Goal: Communication & Community: Answer question/provide support

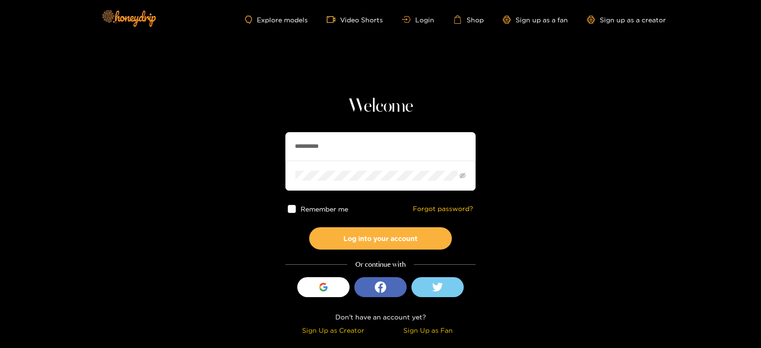
drag, startPoint x: 353, startPoint y: 136, endPoint x: 269, endPoint y: 144, distance: 84.6
click at [269, 144] on section "**********" at bounding box center [380, 169] width 761 height 338
type input "**********"
click at [309, 227] on button "Log into your account" at bounding box center [380, 238] width 143 height 22
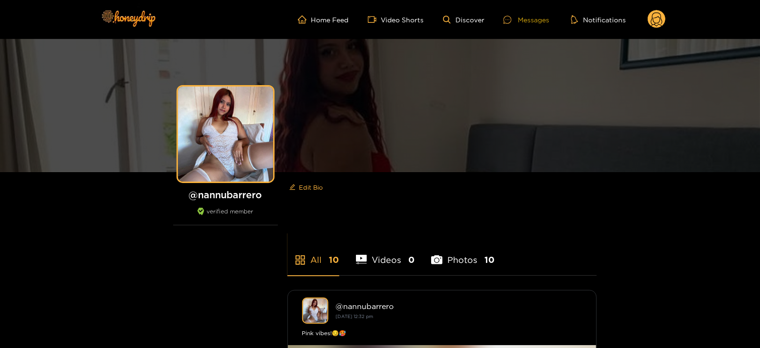
click at [509, 19] on icon at bounding box center [507, 20] width 8 height 8
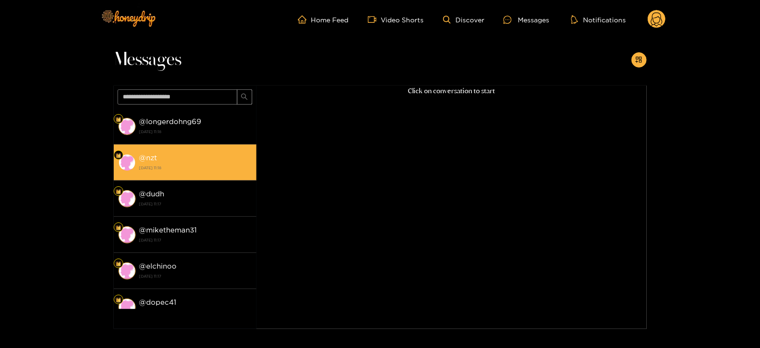
click at [188, 150] on li "@ nzt 14 August 2025 11:18" at bounding box center [185, 163] width 143 height 36
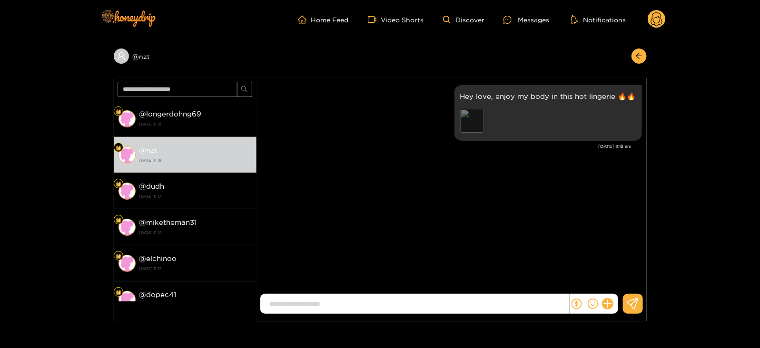
click at [474, 119] on div "Preview" at bounding box center [472, 121] width 24 height 24
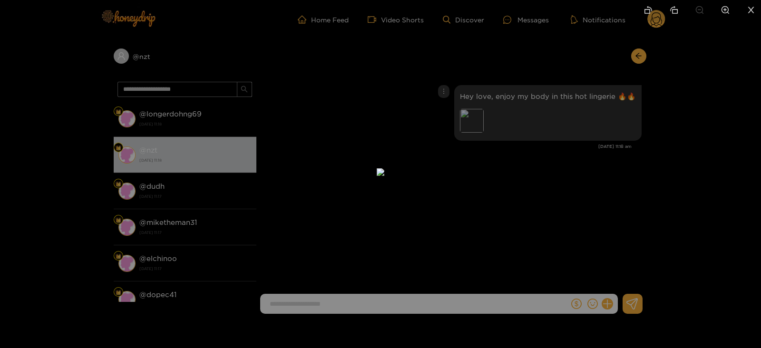
click at [619, 197] on div at bounding box center [380, 174] width 761 height 348
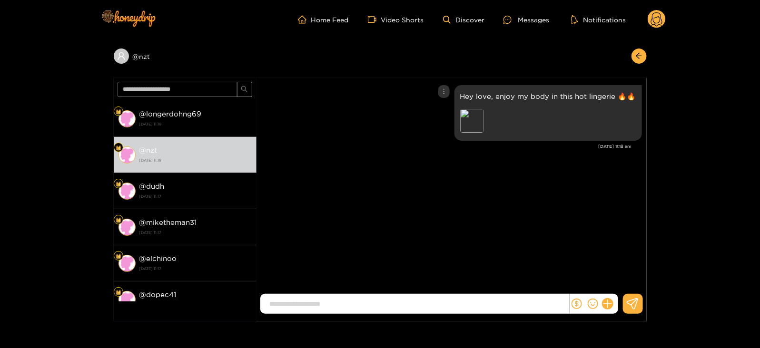
click at [528, 90] on div "Hey love, enjoy my body in this hot lingerie 🔥🔥 Preview" at bounding box center [548, 113] width 188 height 56
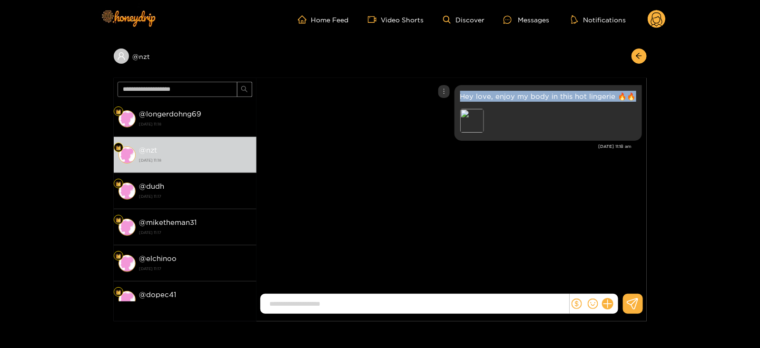
click at [528, 90] on div "Hey love, enjoy my body in this hot lingerie 🔥🔥 Preview" at bounding box center [548, 113] width 188 height 56
copy p "Hey love, enjoy my body in this hot lingerie 🔥🔥"
click at [528, 90] on div "Hey love, enjoy my body in this hot lingerie 🔥🔥 Preview" at bounding box center [548, 113] width 188 height 56
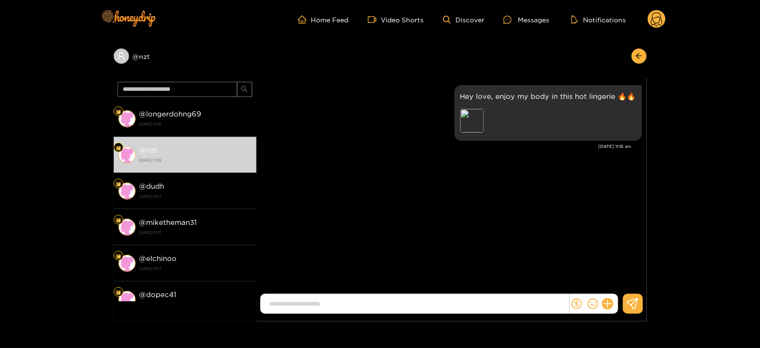
click at [665, 10] on icon at bounding box center [657, 19] width 18 height 19
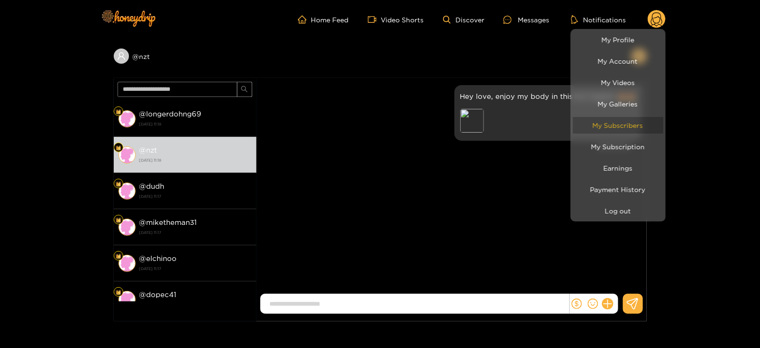
click at [618, 119] on link "My Subscribers" at bounding box center [618, 125] width 90 height 17
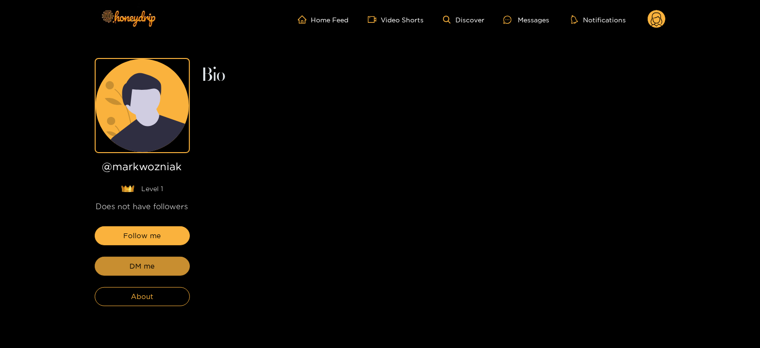
click at [162, 266] on button "DM me" at bounding box center [142, 266] width 95 height 19
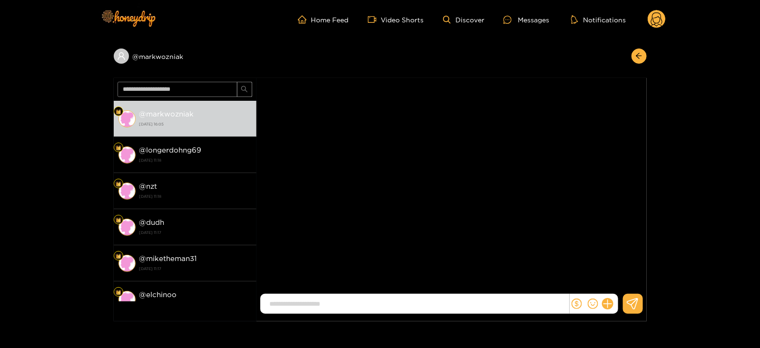
click at [605, 296] on div at bounding box center [594, 304] width 49 height 20
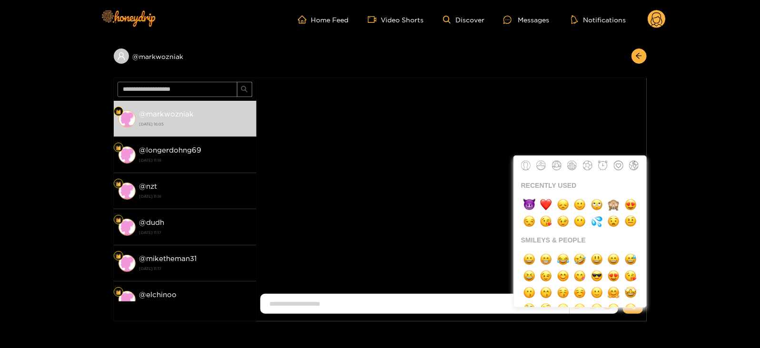
click at [597, 308] on icon "smile" at bounding box center [593, 304] width 10 height 10
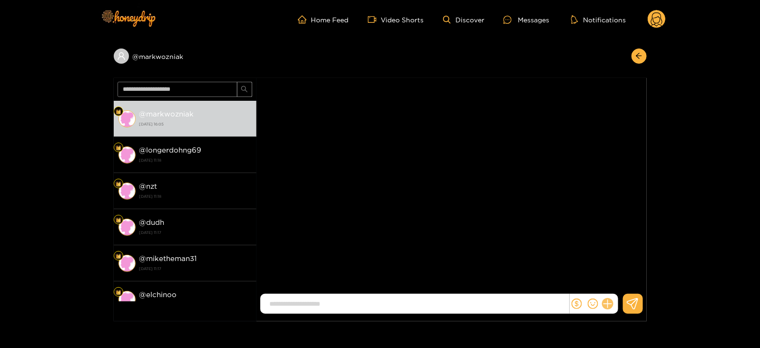
click at [608, 303] on icon at bounding box center [607, 304] width 9 height 9
click at [627, 286] on icon at bounding box center [626, 281] width 10 height 10
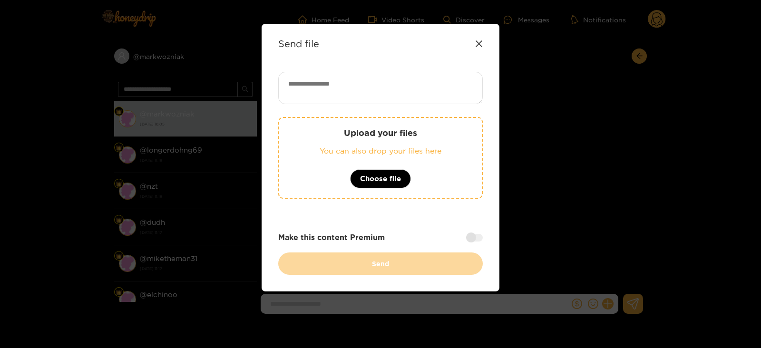
click at [345, 87] on textarea at bounding box center [380, 88] width 205 height 32
paste textarea "**********"
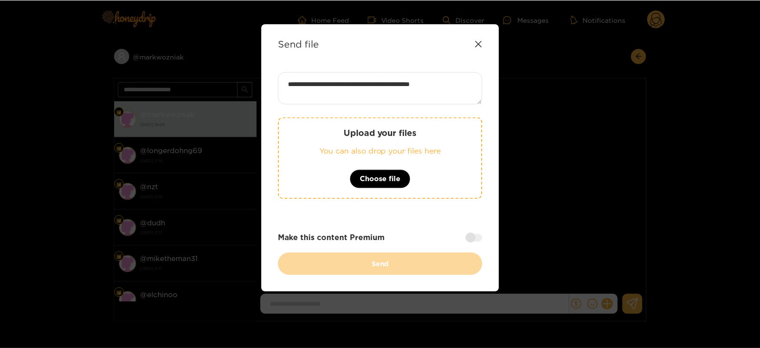
scroll to position [1, 0]
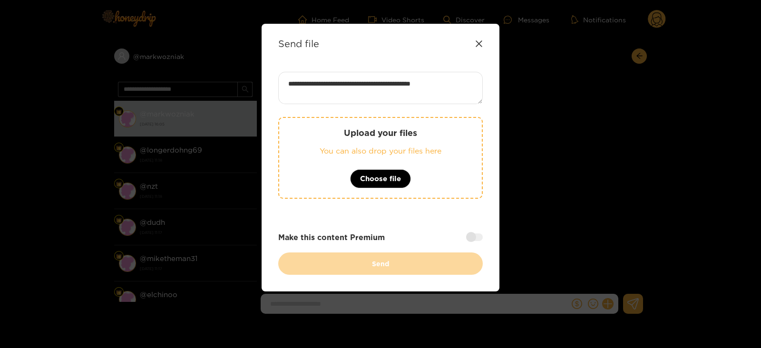
type textarea "**********"
click at [326, 200] on div "Upload your files You can also drop your files here Choose file" at bounding box center [380, 165] width 205 height 96
click at [319, 193] on div "Upload your files You can also drop your files here Choose file" at bounding box center [380, 158] width 205 height 82
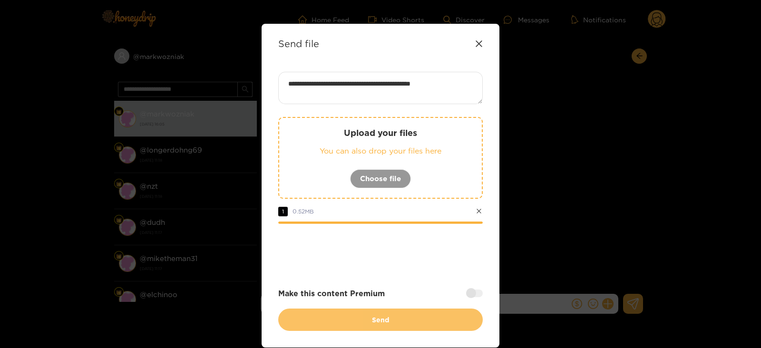
click at [315, 310] on button "Send" at bounding box center [380, 320] width 205 height 22
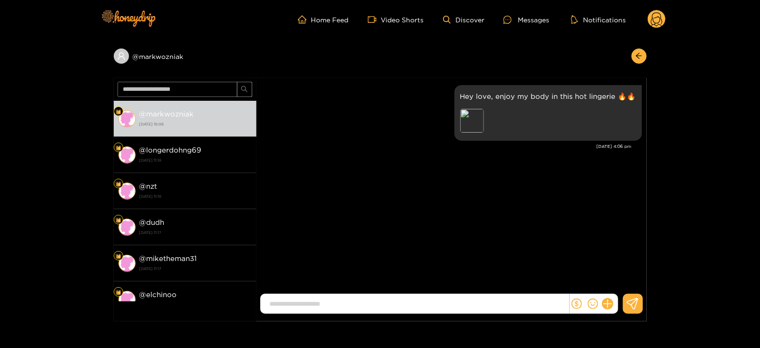
scroll to position [0, 0]
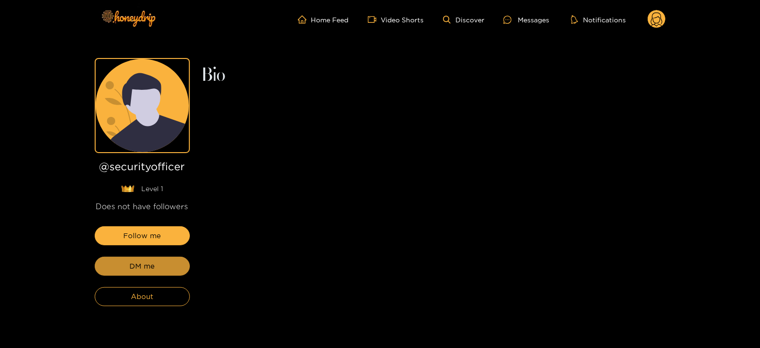
click at [123, 270] on button "DM me" at bounding box center [142, 266] width 95 height 19
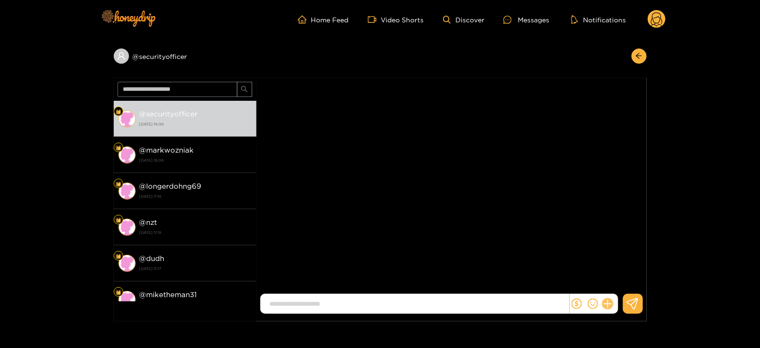
click at [605, 303] on icon at bounding box center [607, 304] width 11 height 11
click at [619, 274] on button at bounding box center [625, 280] width 33 height 21
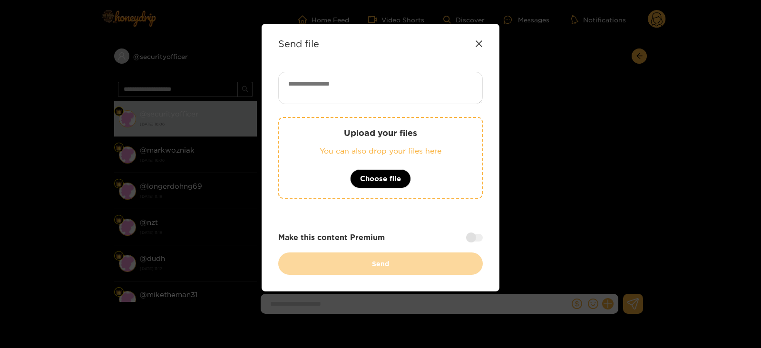
click at [341, 97] on textarea at bounding box center [380, 88] width 205 height 32
paste textarea "**********"
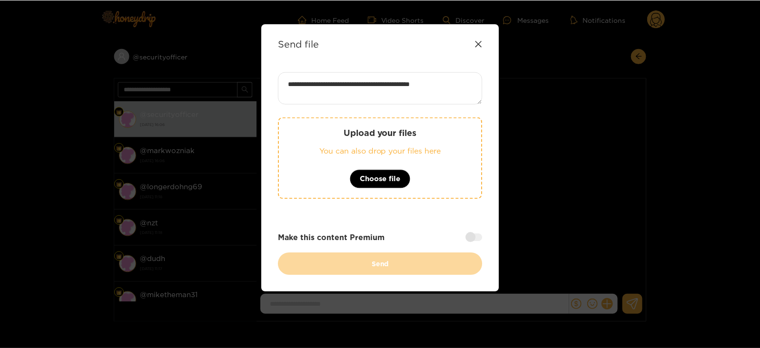
scroll to position [1, 0]
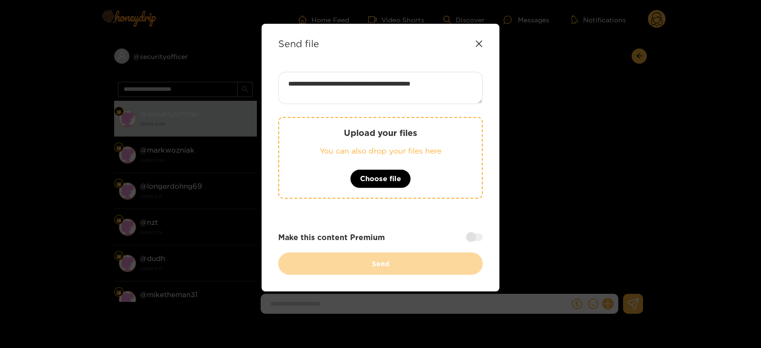
type textarea "**********"
click at [333, 158] on div "Upload your files You can also drop your files here Choose file" at bounding box center [380, 158] width 205 height 82
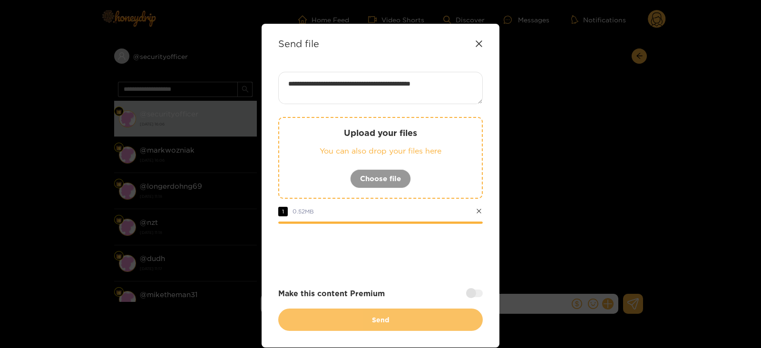
click at [325, 316] on button "Send" at bounding box center [380, 320] width 205 height 22
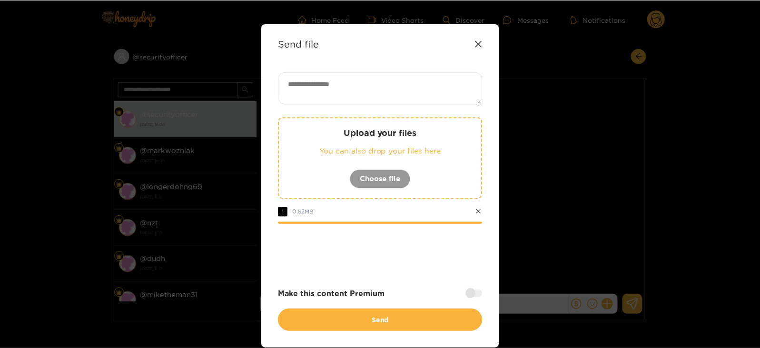
scroll to position [0, 0]
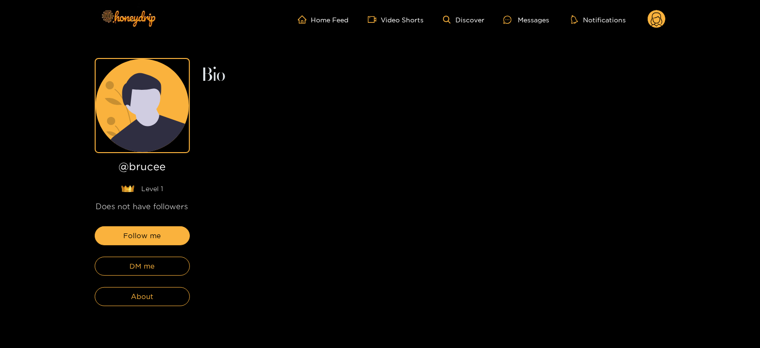
click at [109, 253] on div "Follow me DM me About" at bounding box center [142, 267] width 95 height 80
click at [110, 260] on button "DM me" at bounding box center [142, 266] width 95 height 19
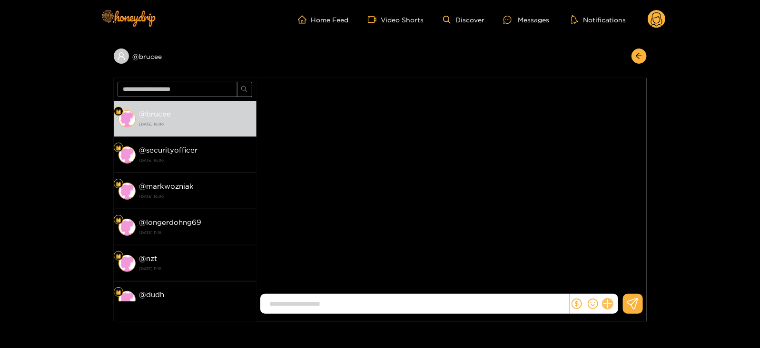
click at [606, 301] on icon at bounding box center [607, 304] width 11 height 11
click at [618, 285] on button at bounding box center [625, 280] width 33 height 21
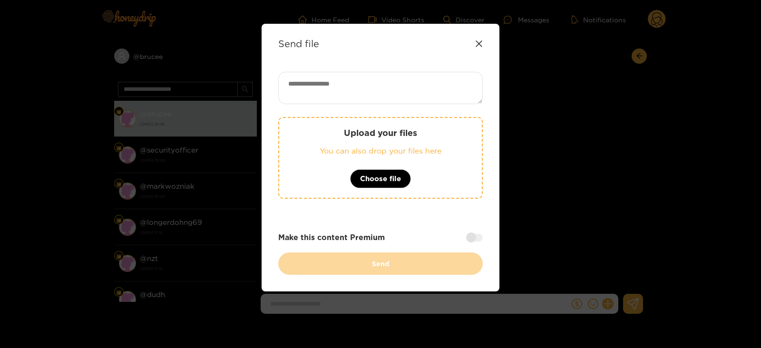
click at [329, 78] on textarea at bounding box center [380, 88] width 205 height 32
paste textarea "**********"
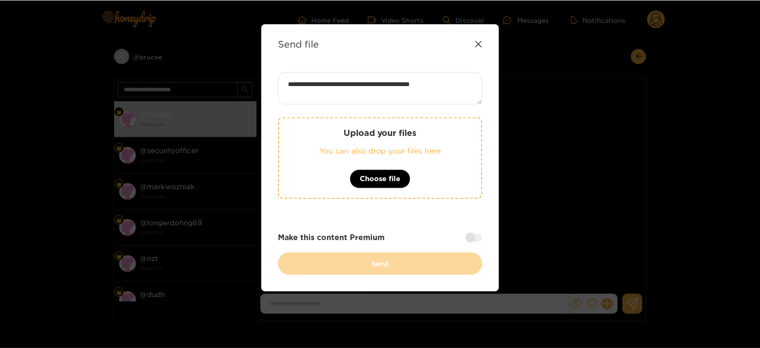
scroll to position [1, 0]
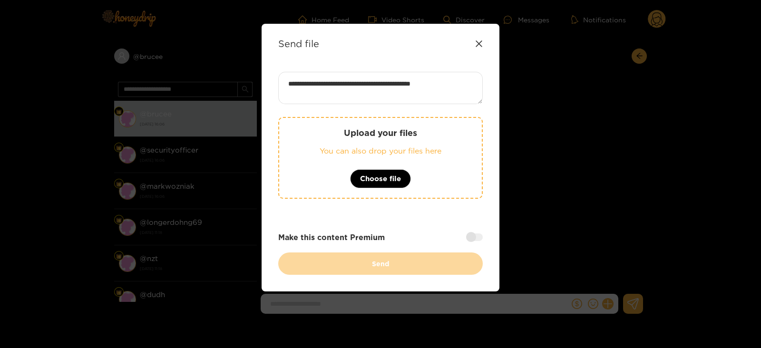
type textarea "**********"
click at [327, 144] on div "Upload your files You can also drop your files here Choose file" at bounding box center [380, 158] width 205 height 82
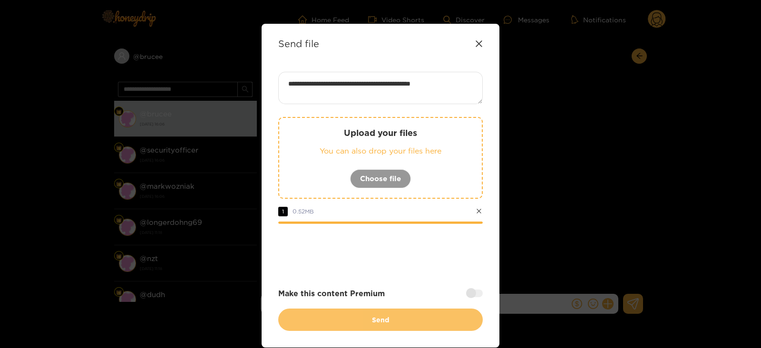
click at [338, 315] on button "Send" at bounding box center [380, 320] width 205 height 22
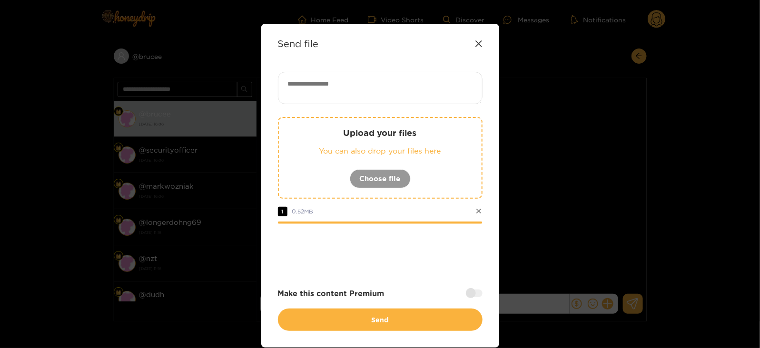
scroll to position [0, 0]
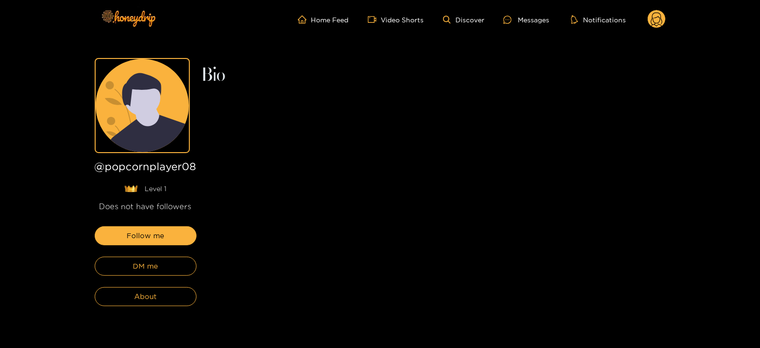
click at [107, 254] on div "Follow me DM me About" at bounding box center [146, 267] width 102 height 80
click at [109, 257] on button "DM me" at bounding box center [146, 266] width 102 height 19
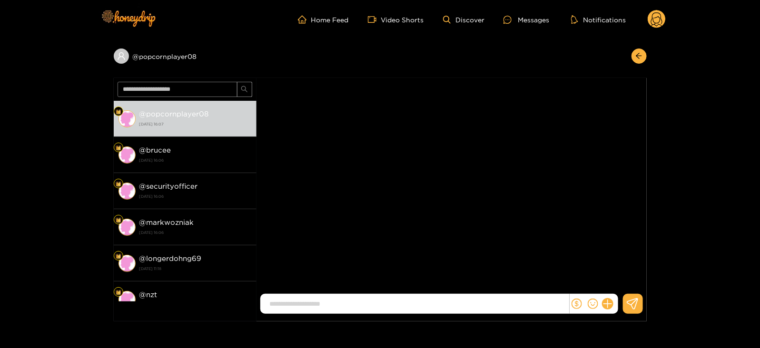
click at [615, 312] on div at bounding box center [594, 304] width 49 height 20
click at [607, 303] on icon at bounding box center [607, 304] width 9 height 9
click at [618, 286] on button at bounding box center [625, 280] width 33 height 21
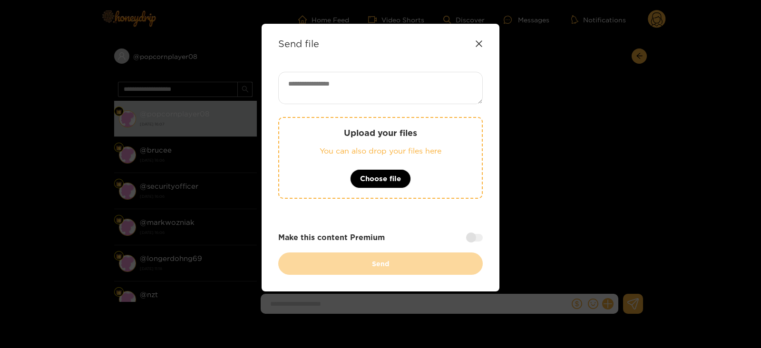
click at [350, 73] on textarea at bounding box center [380, 88] width 205 height 32
paste textarea "**********"
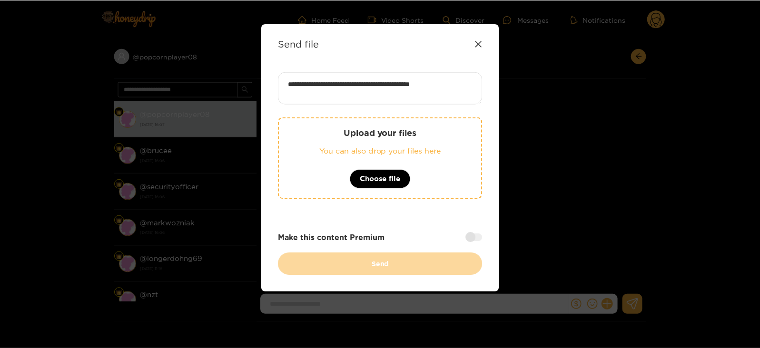
scroll to position [1, 0]
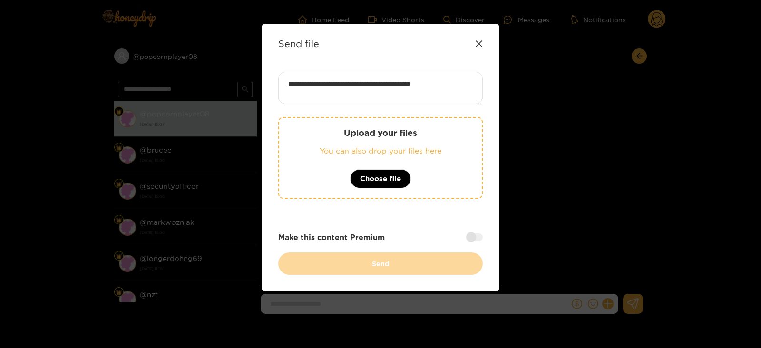
type textarea "**********"
click at [341, 132] on p "Upload your files" at bounding box center [380, 133] width 165 height 11
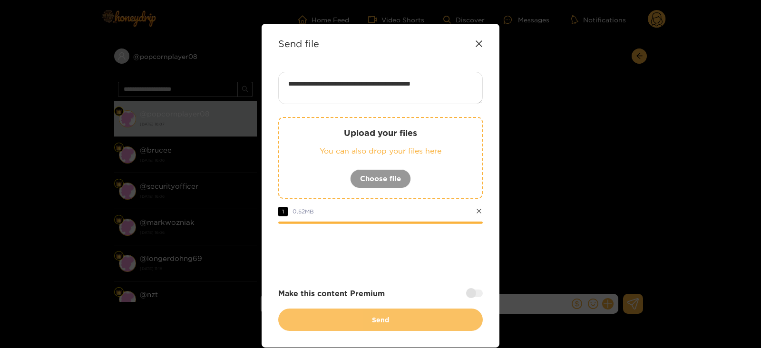
click at [378, 326] on button "Send" at bounding box center [380, 320] width 205 height 22
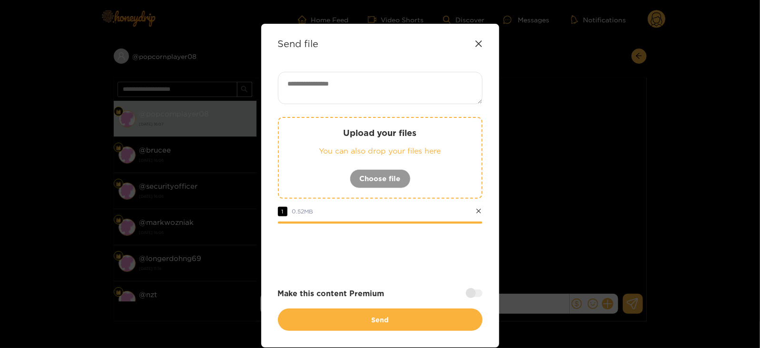
scroll to position [0, 0]
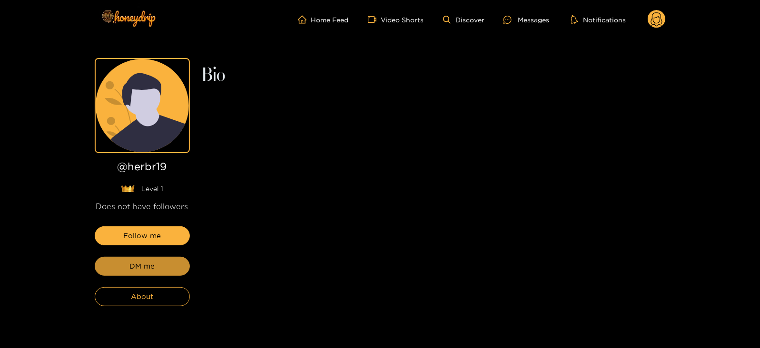
click at [157, 262] on button "DM me" at bounding box center [142, 266] width 95 height 19
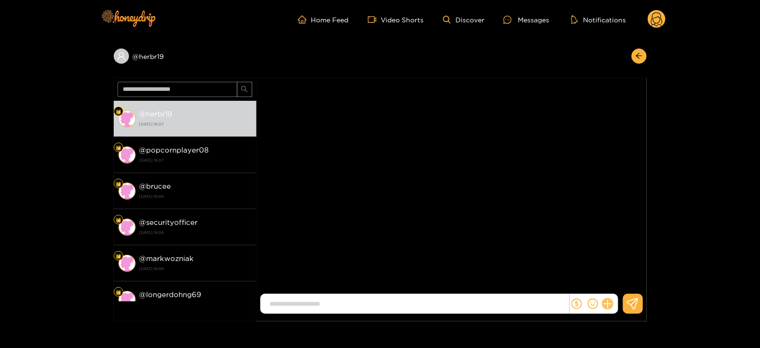
click at [608, 304] on icon at bounding box center [607, 304] width 9 height 9
click at [621, 283] on icon at bounding box center [626, 281] width 10 height 10
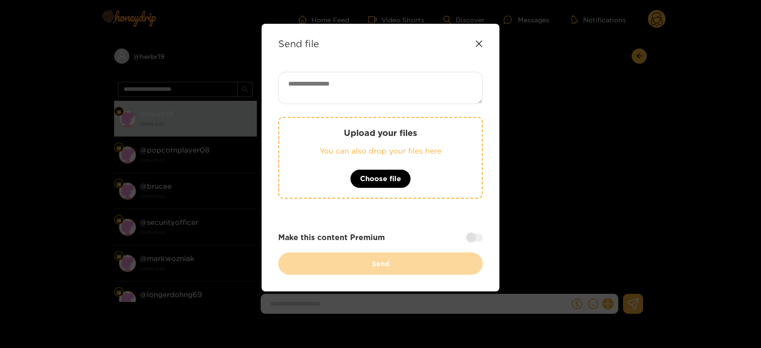
click at [392, 99] on textarea at bounding box center [380, 88] width 205 height 32
paste textarea "**********"
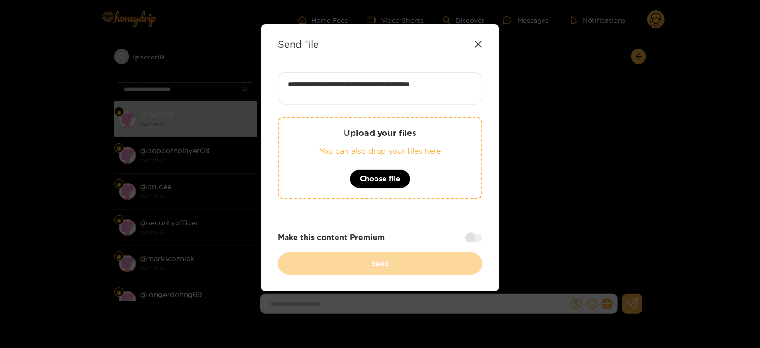
scroll to position [1, 0]
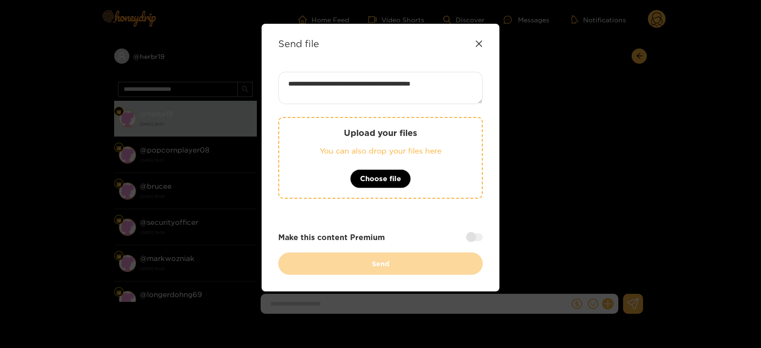
type textarea "**********"
click at [383, 151] on p "You can also drop your files here" at bounding box center [380, 151] width 165 height 11
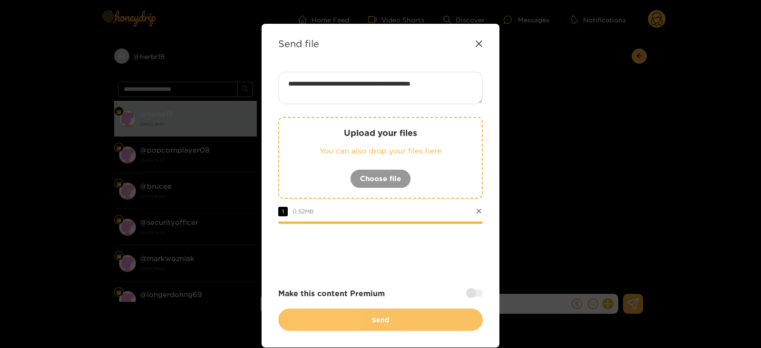
click at [313, 309] on button "Send" at bounding box center [380, 320] width 205 height 22
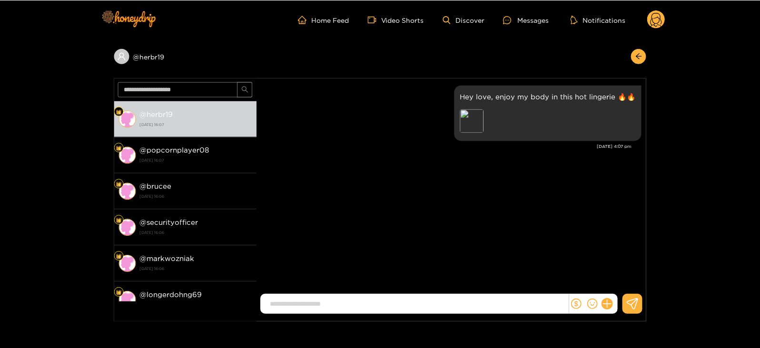
scroll to position [0, 0]
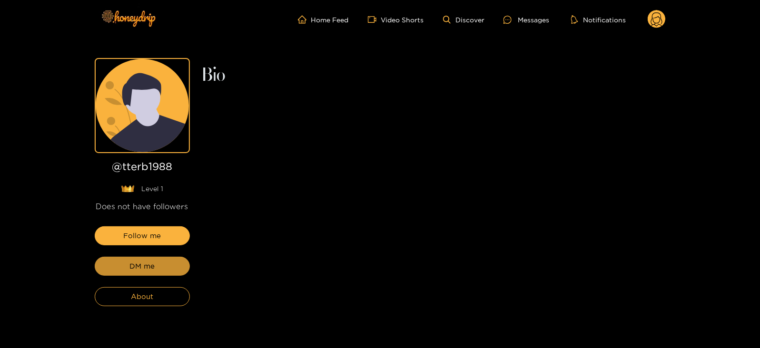
click at [144, 273] on button "DM me" at bounding box center [142, 266] width 95 height 19
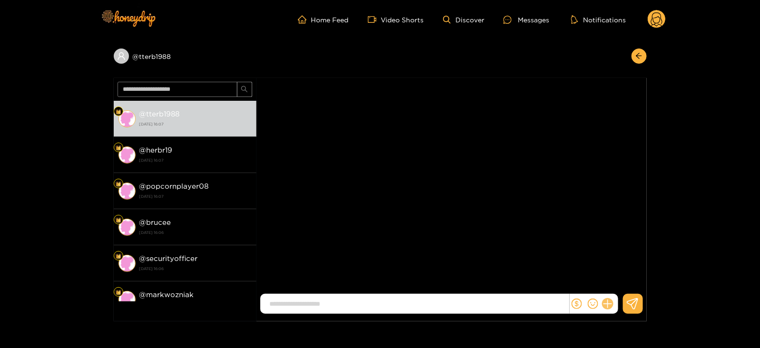
click at [608, 309] on button at bounding box center [608, 304] width 16 height 16
click at [619, 287] on button at bounding box center [625, 280] width 33 height 21
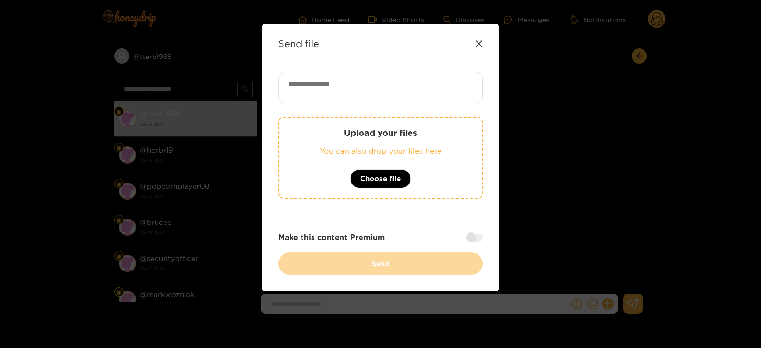
click at [366, 73] on textarea at bounding box center [380, 88] width 205 height 32
paste textarea "**********"
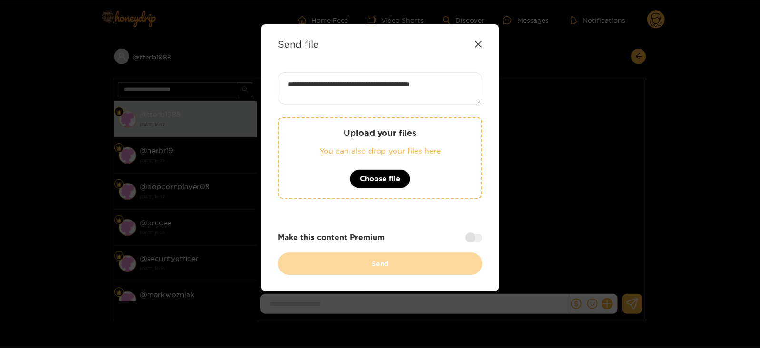
scroll to position [1, 0]
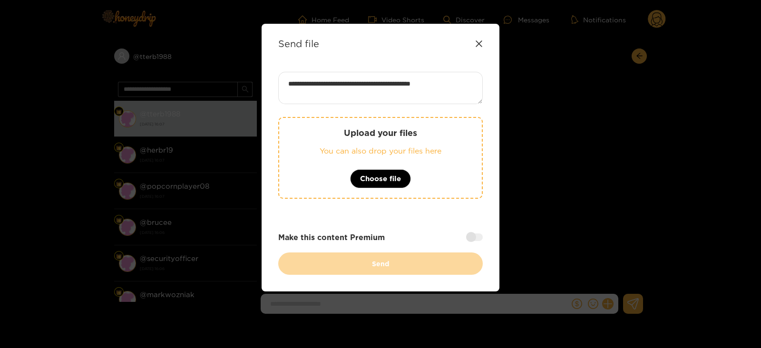
type textarea "**********"
click at [355, 116] on div "**********" at bounding box center [380, 173] width 205 height 203
click at [356, 119] on div "Upload your files You can also drop your files here Choose file" at bounding box center [380, 158] width 205 height 82
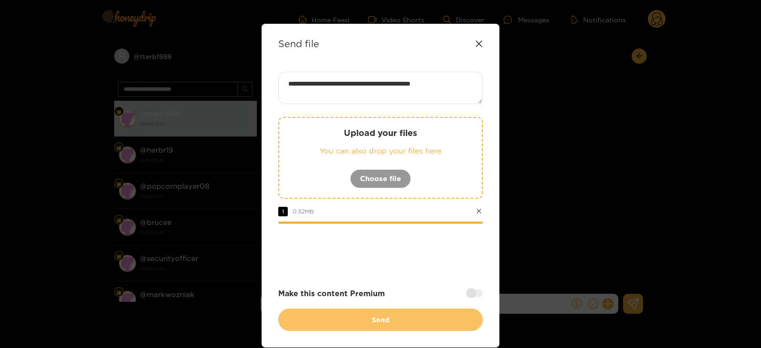
click at [328, 313] on button "Send" at bounding box center [380, 320] width 205 height 22
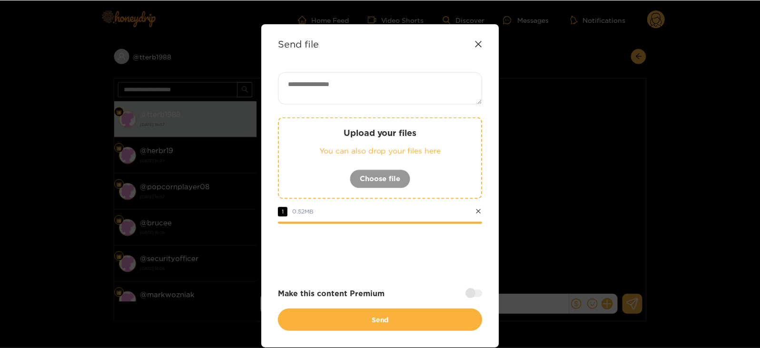
scroll to position [0, 0]
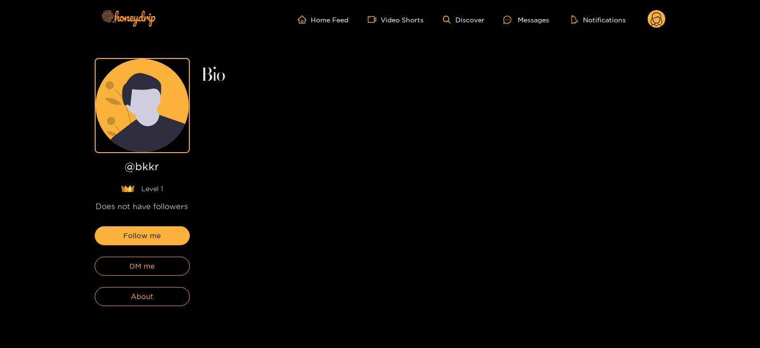
click at [164, 278] on div "Follow me DM me About" at bounding box center [142, 267] width 95 height 80
click at [157, 268] on button "DM me" at bounding box center [142, 266] width 95 height 19
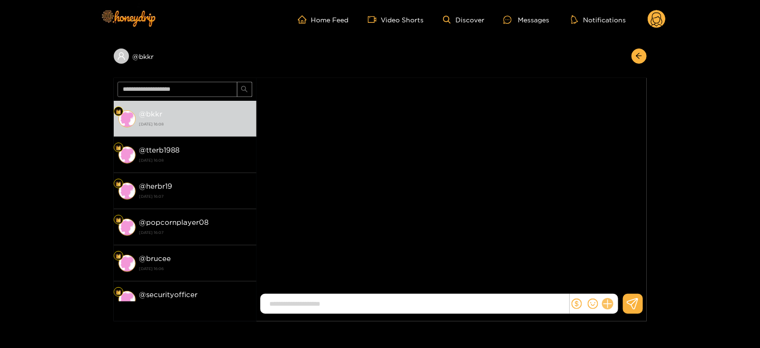
click at [612, 305] on icon at bounding box center [607, 304] width 11 height 11
click at [625, 286] on icon at bounding box center [626, 281] width 10 height 10
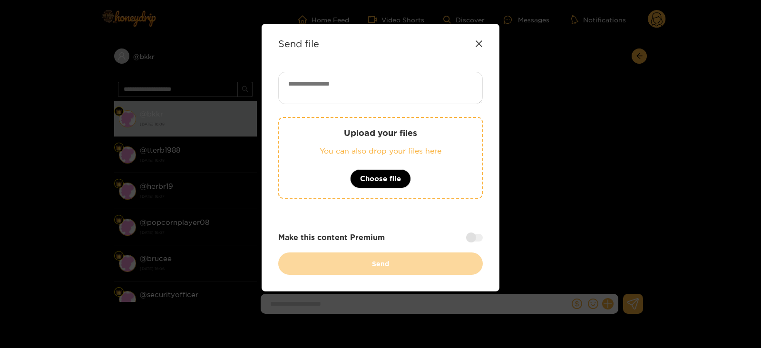
click at [341, 94] on textarea at bounding box center [380, 88] width 205 height 32
paste textarea "**********"
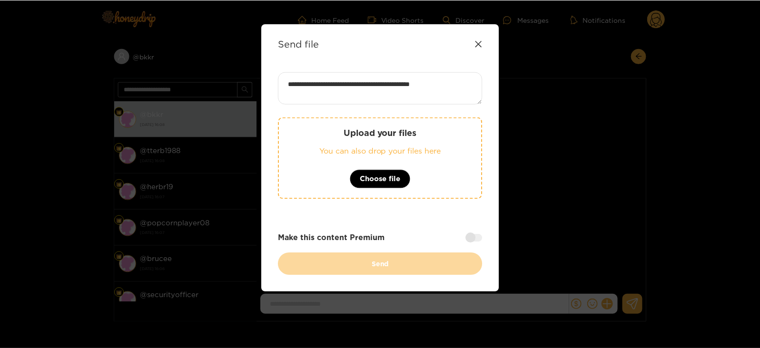
scroll to position [1, 0]
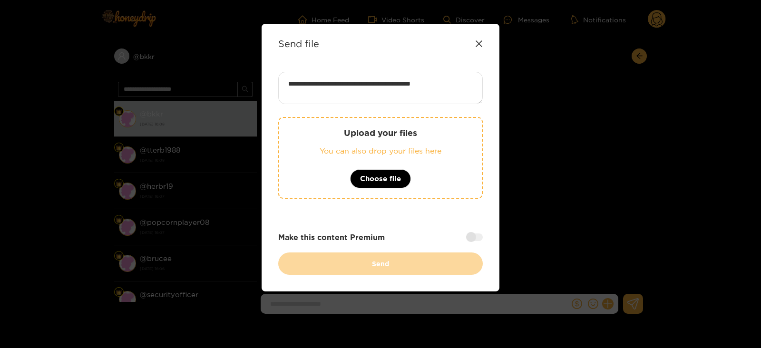
type textarea "**********"
click at [311, 137] on p "Upload your files" at bounding box center [380, 133] width 165 height 11
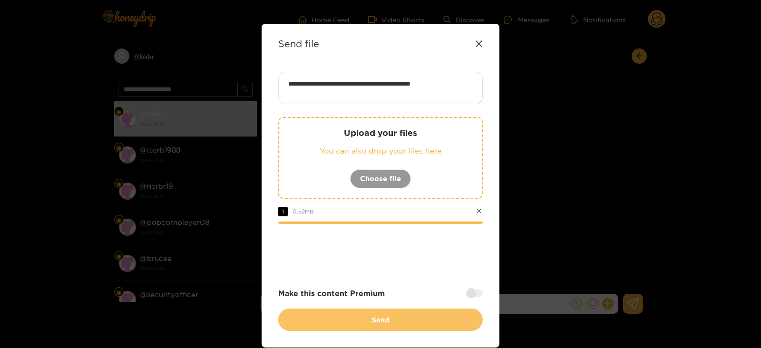
click at [333, 325] on button "Send" at bounding box center [380, 320] width 205 height 22
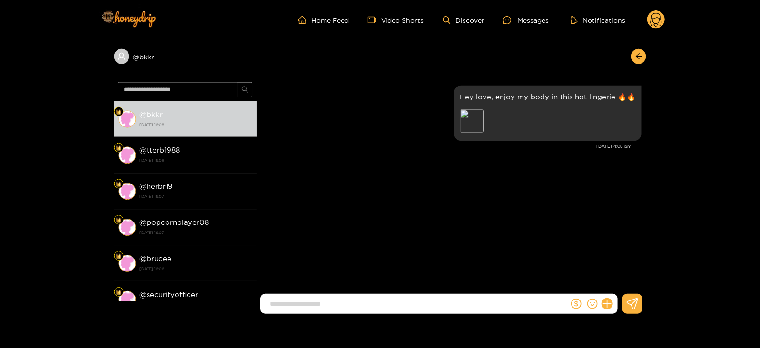
scroll to position [0, 0]
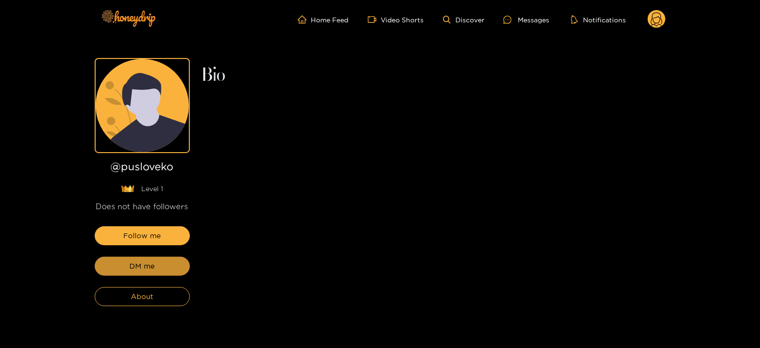
click at [145, 275] on button "DM me" at bounding box center [142, 266] width 95 height 19
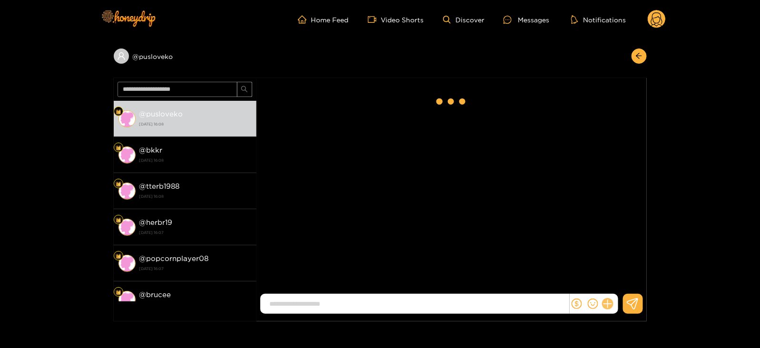
click at [610, 303] on icon at bounding box center [607, 304] width 11 height 11
click at [620, 285] on button at bounding box center [625, 280] width 33 height 21
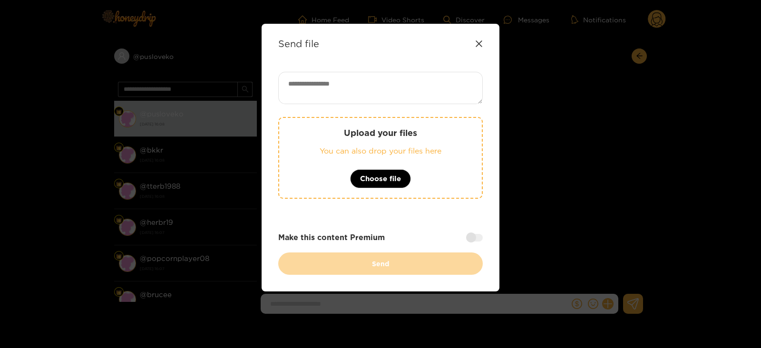
click at [334, 87] on textarea at bounding box center [380, 88] width 205 height 32
paste textarea "**********"
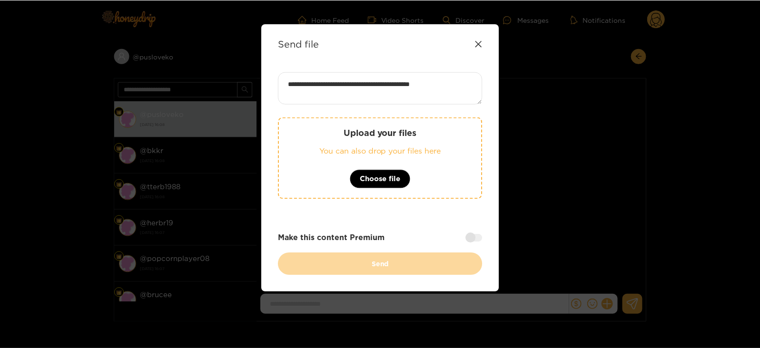
scroll to position [1, 0]
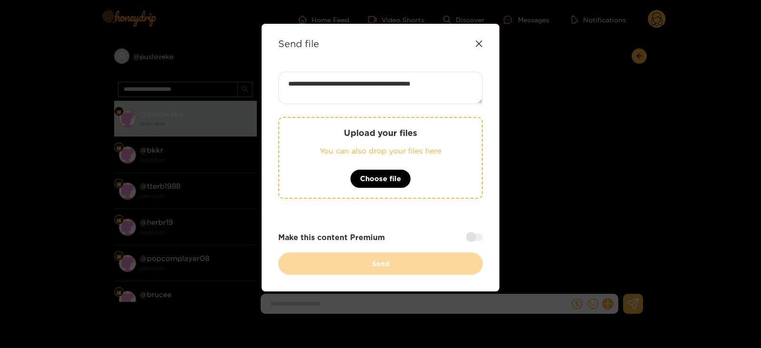
type textarea "**********"
click at [345, 132] on p "Upload your files" at bounding box center [380, 133] width 165 height 11
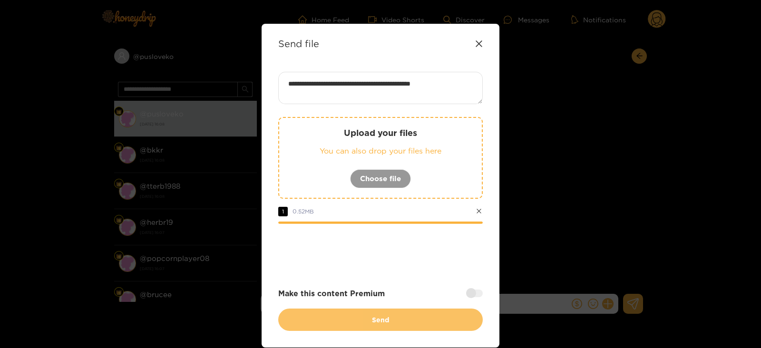
click at [338, 315] on button "Send" at bounding box center [380, 320] width 205 height 22
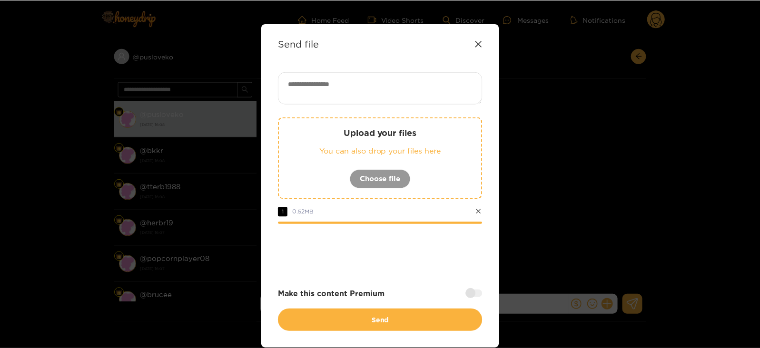
scroll to position [0, 0]
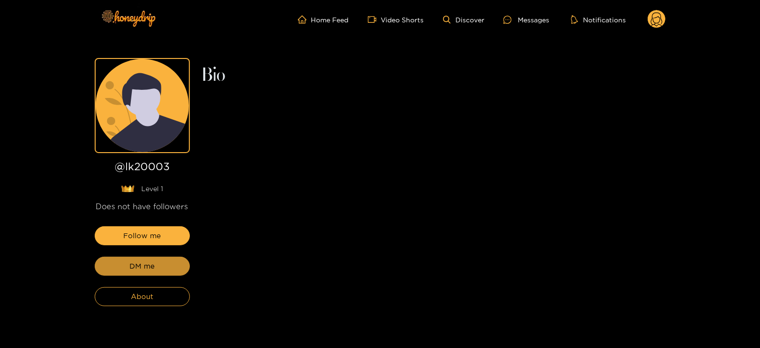
click at [118, 270] on button "DM me" at bounding box center [142, 266] width 95 height 19
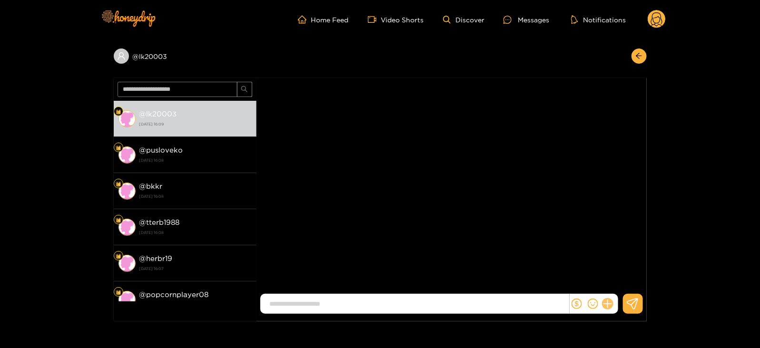
click at [607, 304] on icon at bounding box center [607, 304] width 9 height 9
click at [630, 282] on button at bounding box center [625, 280] width 33 height 21
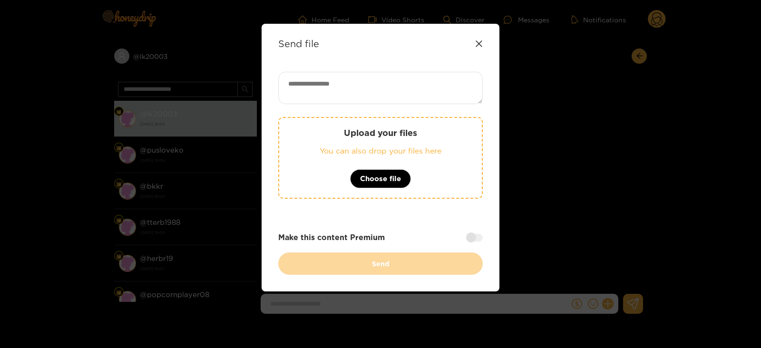
click at [379, 76] on textarea at bounding box center [380, 88] width 205 height 32
paste textarea "**********"
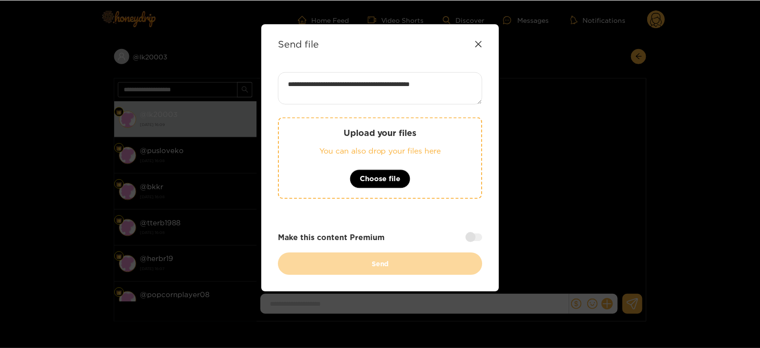
scroll to position [1, 0]
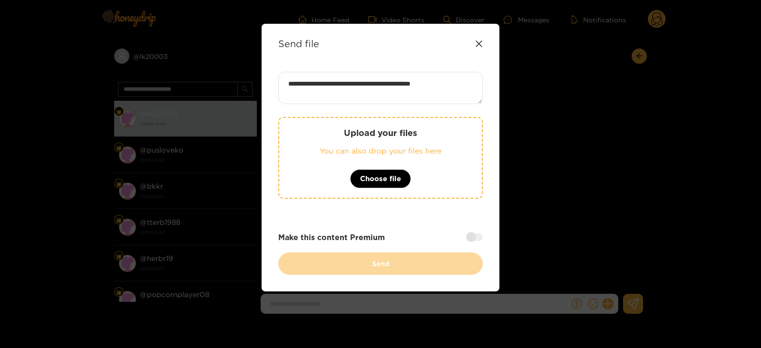
type textarea "**********"
click at [355, 144] on div "Upload your files You can also drop your files here Choose file" at bounding box center [380, 158] width 205 height 82
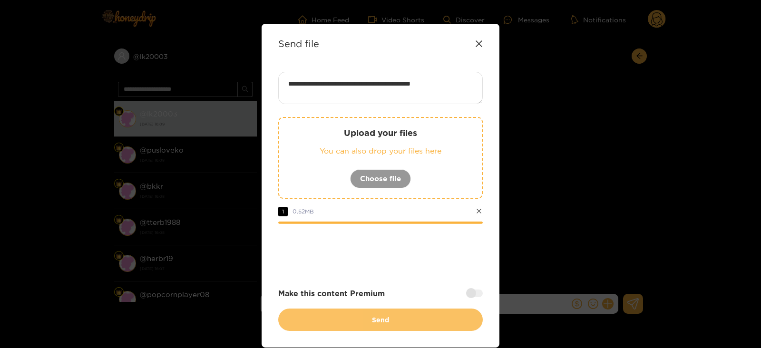
click at [317, 324] on button "Send" at bounding box center [380, 320] width 205 height 22
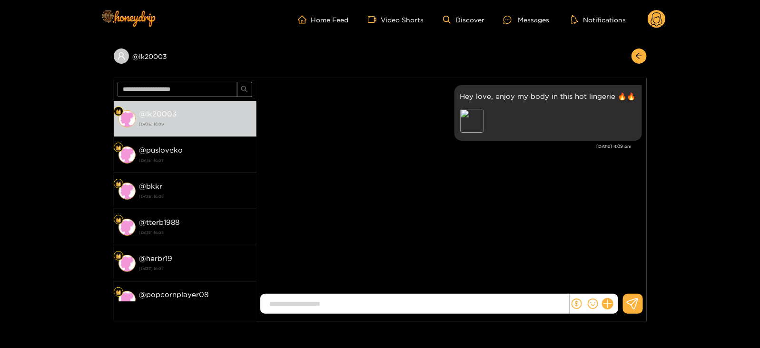
scroll to position [0, 0]
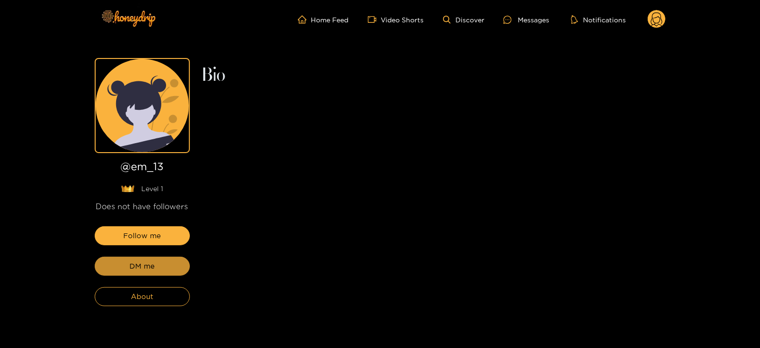
click at [154, 271] on span "DM me" at bounding box center [141, 266] width 25 height 11
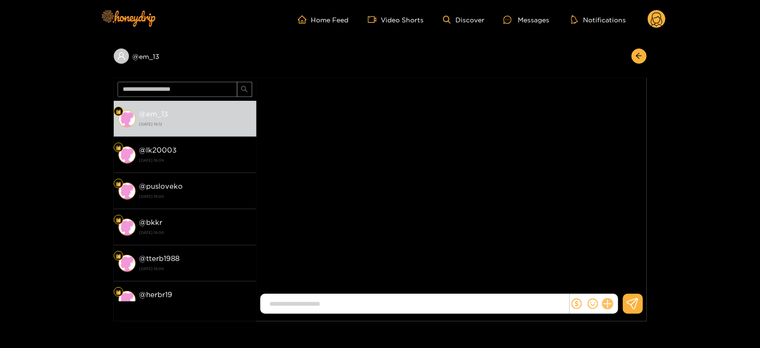
click at [610, 306] on icon at bounding box center [607, 304] width 11 height 11
click at [620, 294] on div at bounding box center [451, 304] width 383 height 20
click at [621, 286] on button at bounding box center [625, 280] width 33 height 21
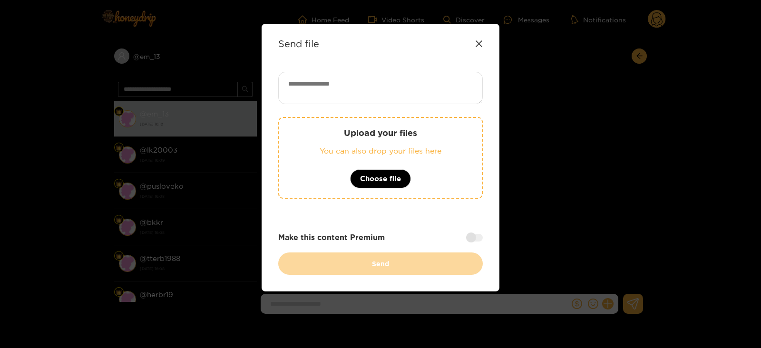
click at [414, 84] on textarea at bounding box center [380, 88] width 205 height 32
paste textarea "**********"
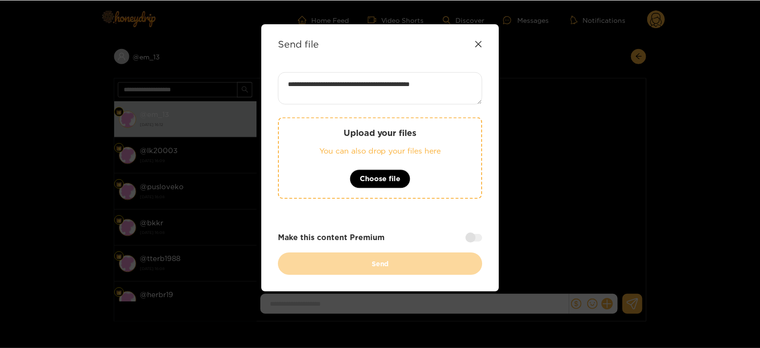
scroll to position [1, 0]
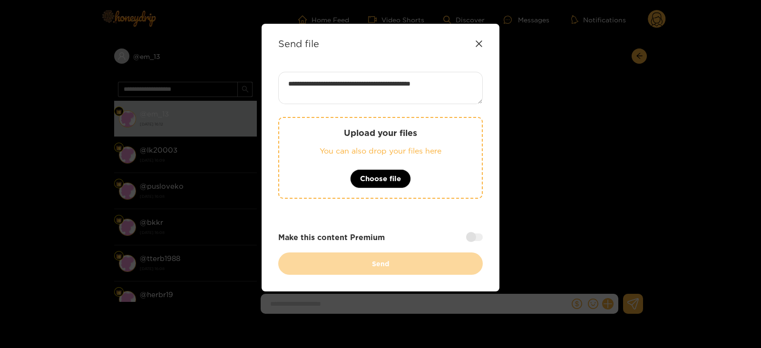
type textarea "**********"
click at [329, 193] on div "Upload your files You can also drop your files here Choose file" at bounding box center [380, 158] width 205 height 82
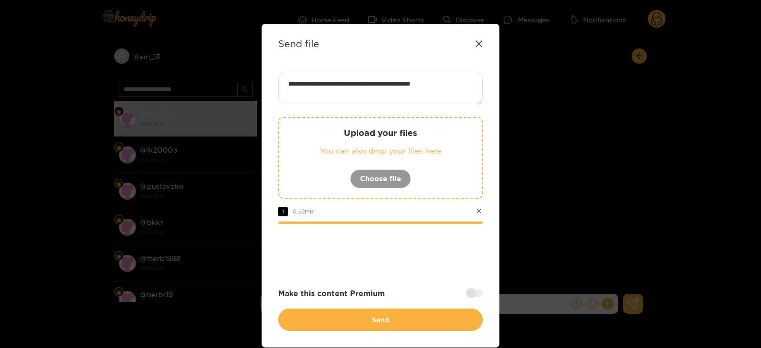
click at [310, 300] on div "**********" at bounding box center [380, 201] width 205 height 259
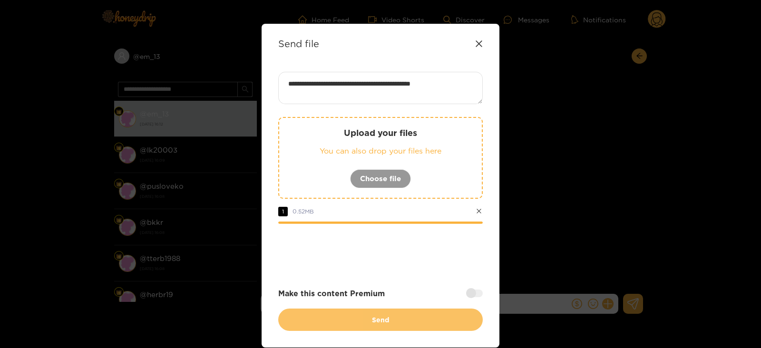
click at [308, 313] on button "Send" at bounding box center [380, 320] width 205 height 22
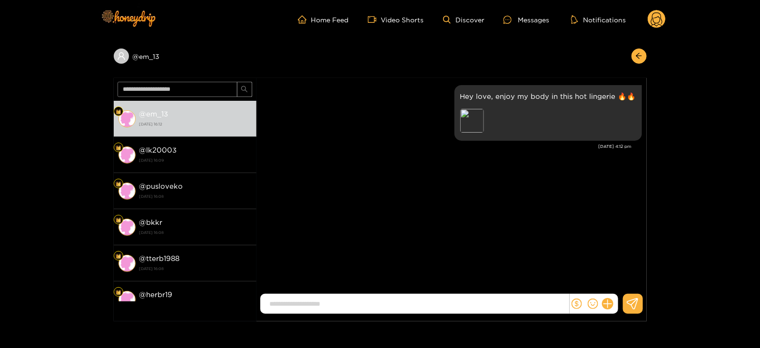
scroll to position [0, 0]
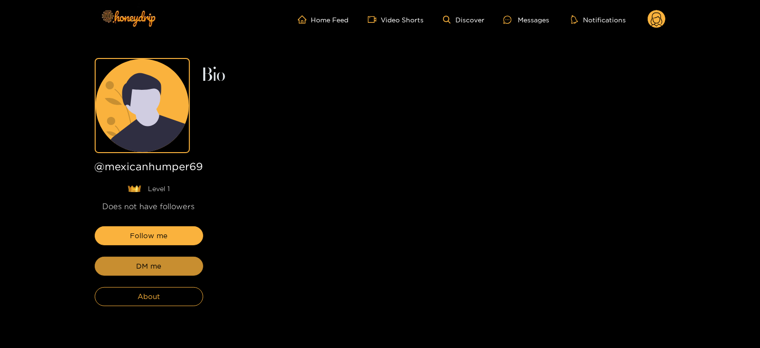
click at [145, 273] on button "DM me" at bounding box center [149, 266] width 109 height 19
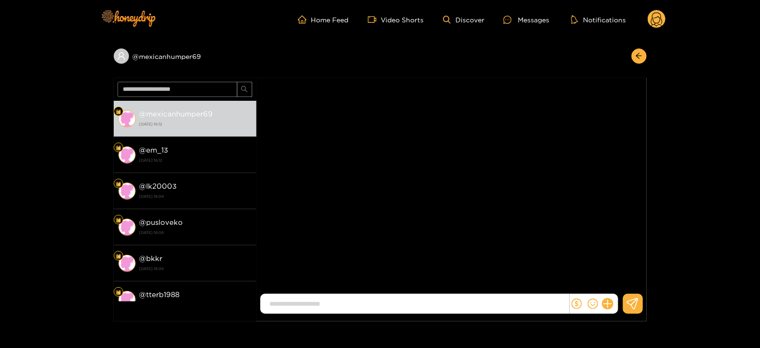
click at [602, 299] on div at bounding box center [594, 304] width 49 height 20
click at [609, 299] on button at bounding box center [608, 304] width 16 height 16
click at [620, 286] on button at bounding box center [625, 280] width 33 height 21
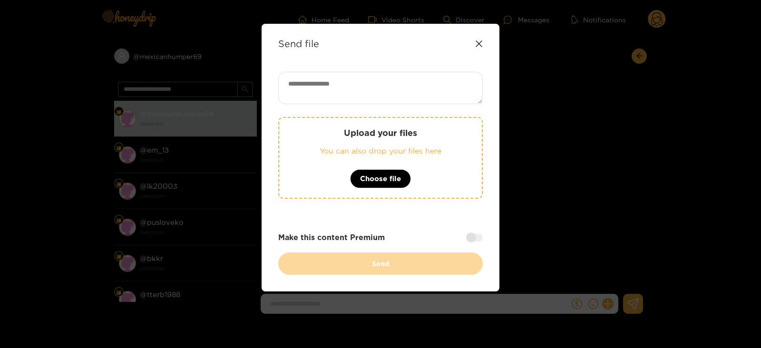
click at [290, 81] on textarea at bounding box center [380, 88] width 205 height 32
paste textarea "**********"
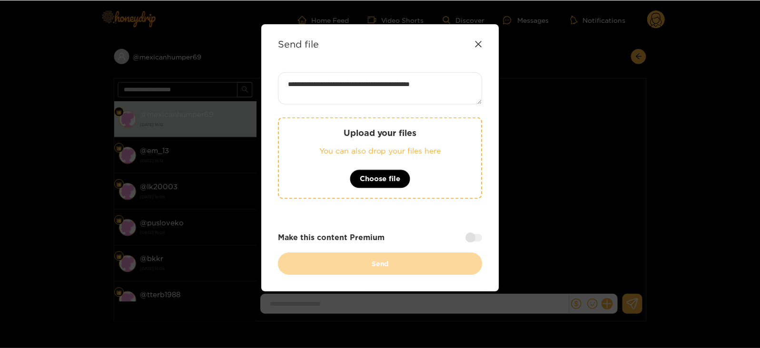
scroll to position [1, 0]
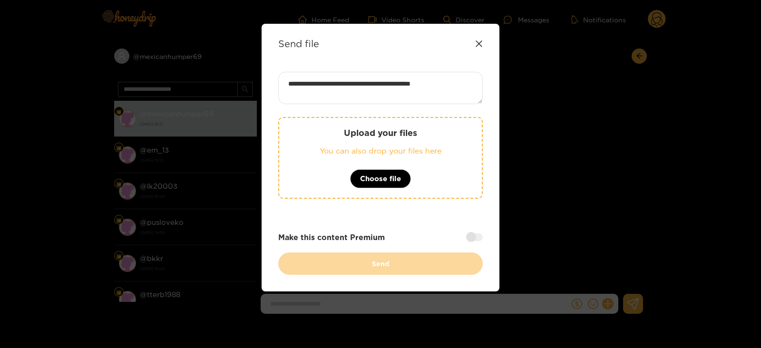
type textarea "**********"
click at [309, 152] on p "You can also drop your files here" at bounding box center [380, 151] width 165 height 11
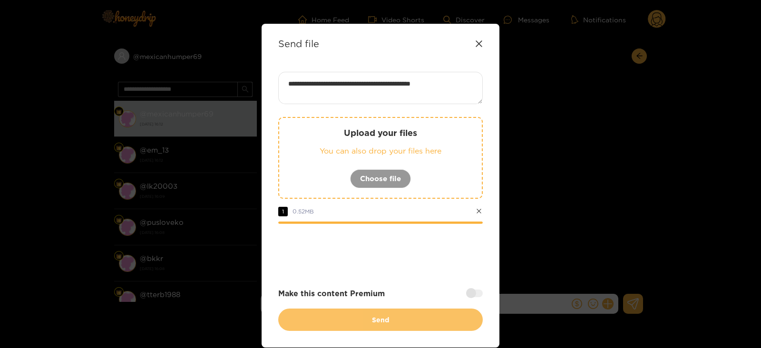
click at [351, 320] on button "Send" at bounding box center [380, 320] width 205 height 22
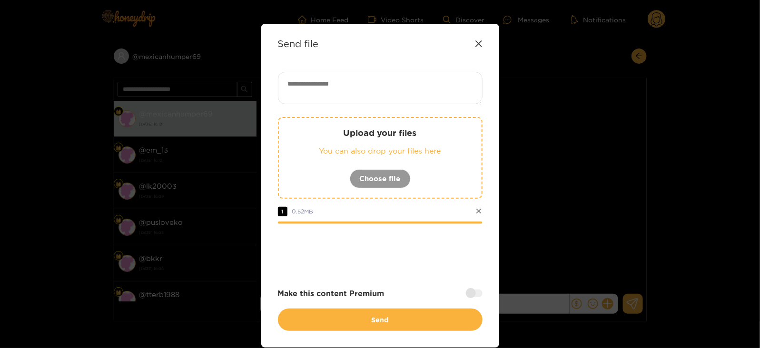
scroll to position [0, 0]
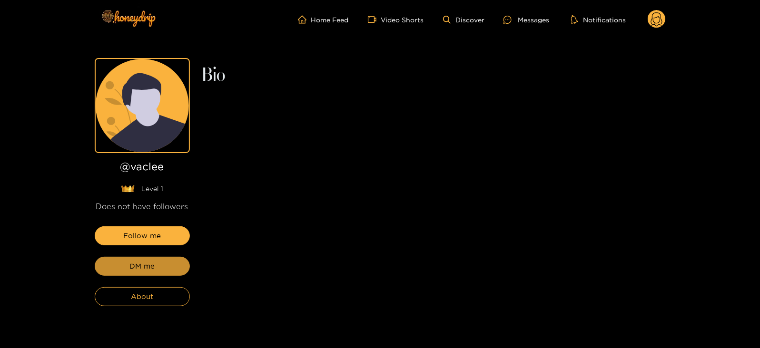
click at [161, 258] on button "DM me" at bounding box center [142, 266] width 95 height 19
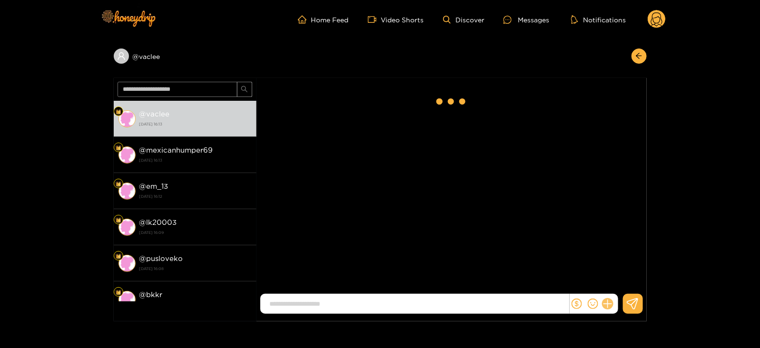
click at [605, 307] on icon at bounding box center [607, 304] width 11 height 11
click at [614, 285] on button at bounding box center [625, 280] width 33 height 21
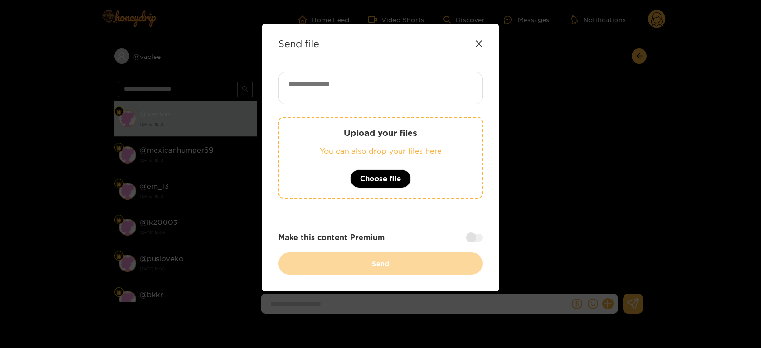
paste textarea "**********"
click at [354, 79] on textarea "**********" at bounding box center [380, 88] width 205 height 32
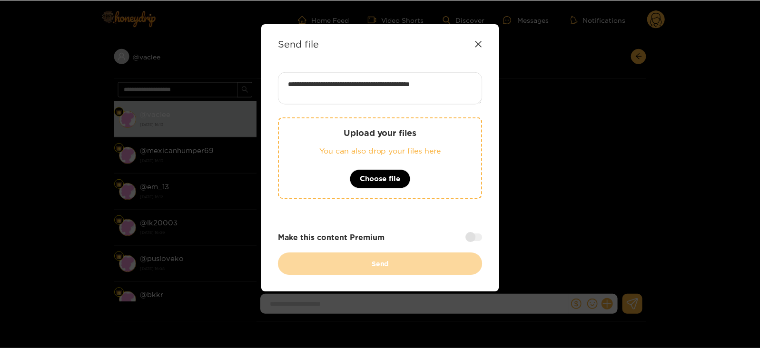
scroll to position [1, 0]
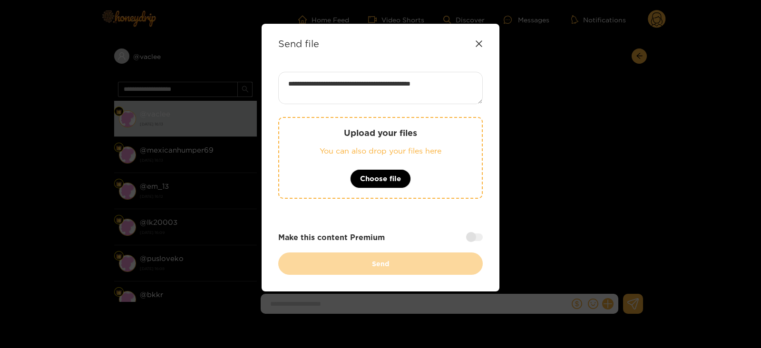
type textarea "**********"
click at [340, 131] on p "Upload your files" at bounding box center [380, 133] width 165 height 11
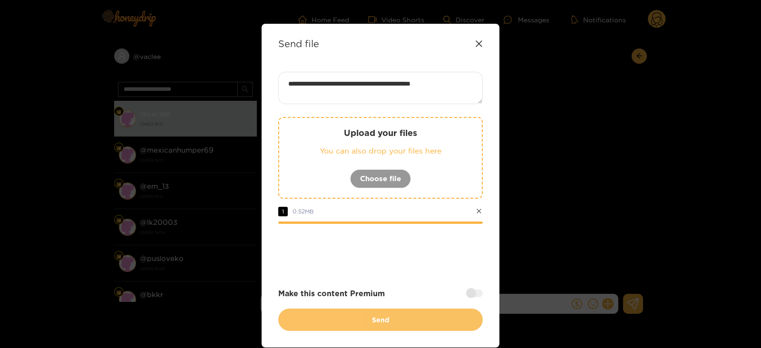
click at [390, 324] on button "Send" at bounding box center [380, 320] width 205 height 22
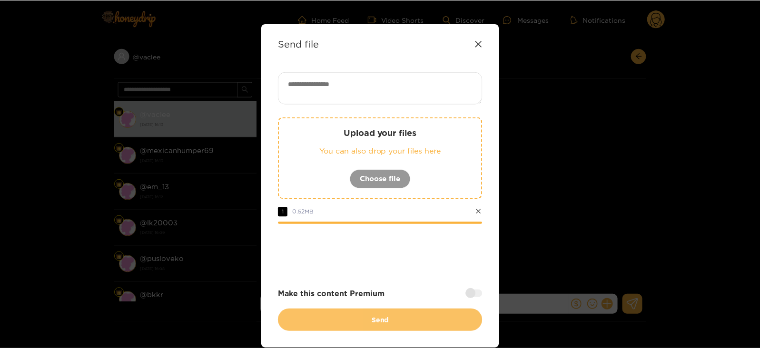
scroll to position [0, 0]
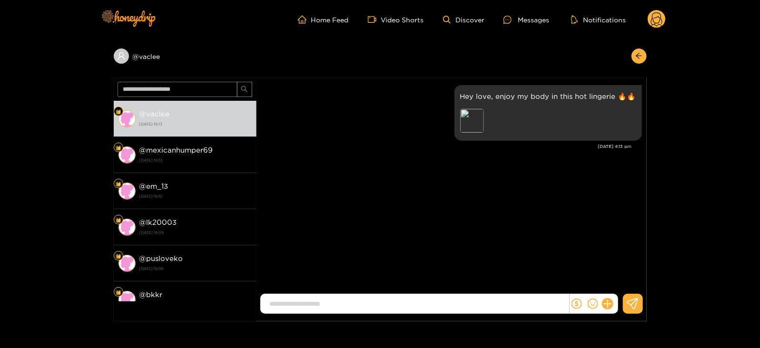
click at [667, 21] on header "Home Feed Video Shorts Discover Messages Notifications 0" at bounding box center [380, 19] width 760 height 39
click at [663, 21] on circle at bounding box center [657, 19] width 18 height 18
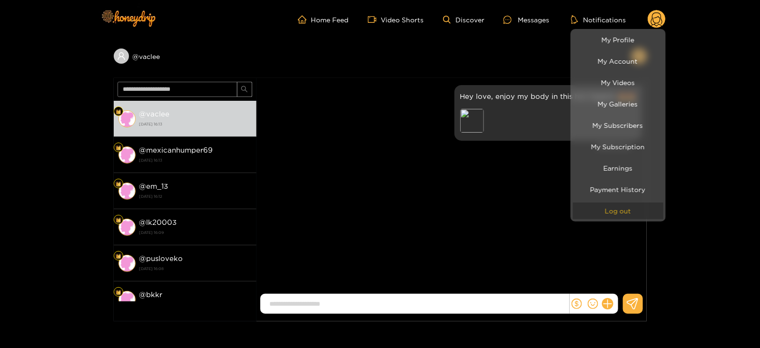
click at [602, 212] on button "Log out" at bounding box center [618, 211] width 90 height 17
